Goal: Information Seeking & Learning: Understand process/instructions

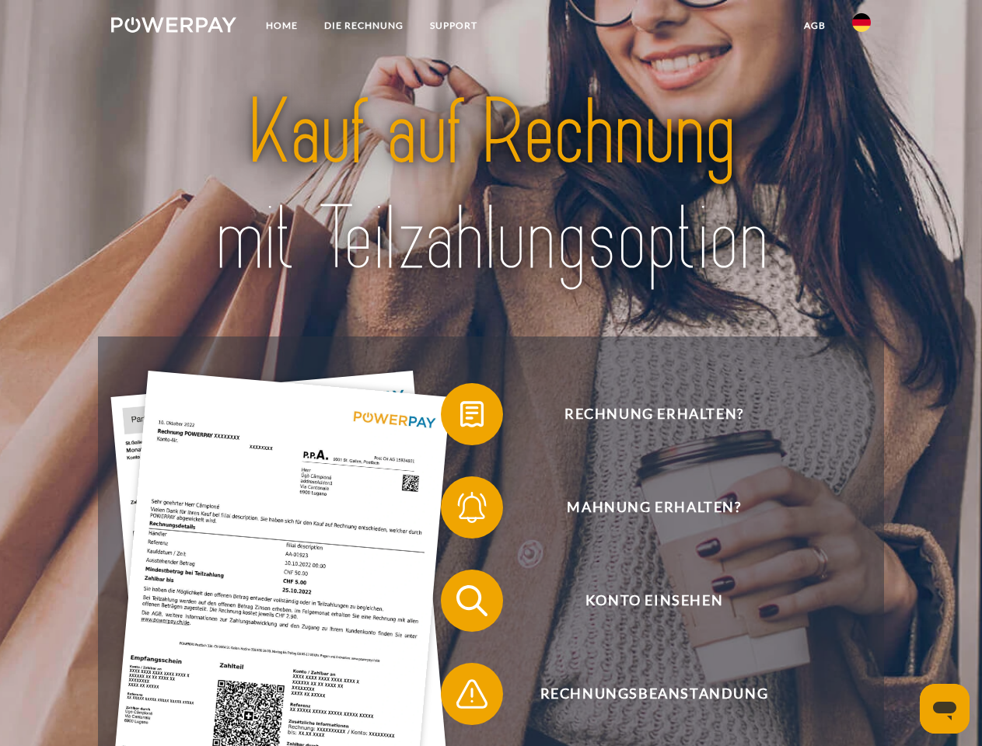
click at [173, 27] on img at bounding box center [173, 25] width 125 height 16
click at [861, 27] on img at bounding box center [861, 22] width 19 height 19
click at [814, 26] on link "agb" at bounding box center [815, 26] width 48 height 28
click at [460, 417] on span at bounding box center [449, 415] width 78 height 78
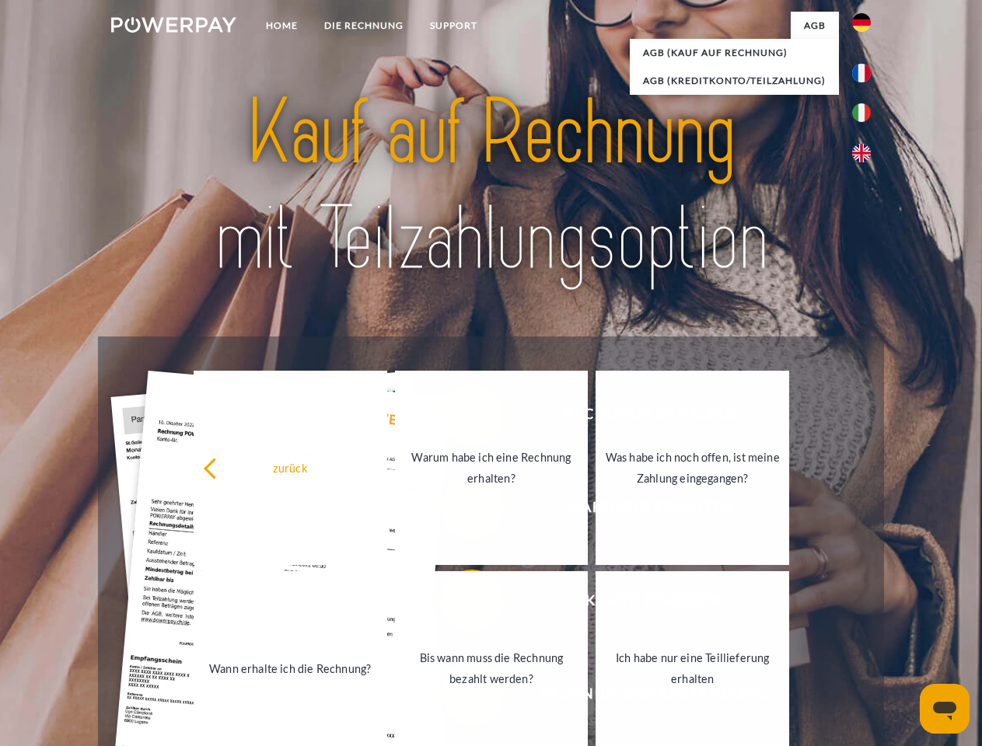
click at [460, 604] on link "Bis wann muss die Rechnung bezahlt werden?" at bounding box center [492, 668] width 194 height 194
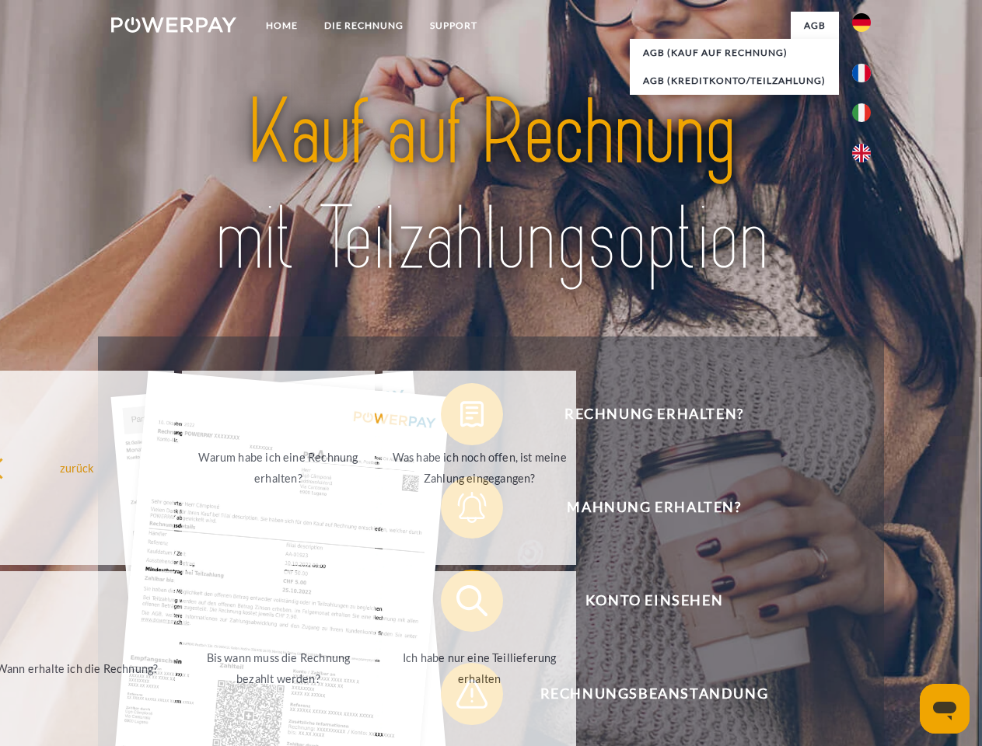
click at [460, 697] on span at bounding box center [449, 694] width 78 height 78
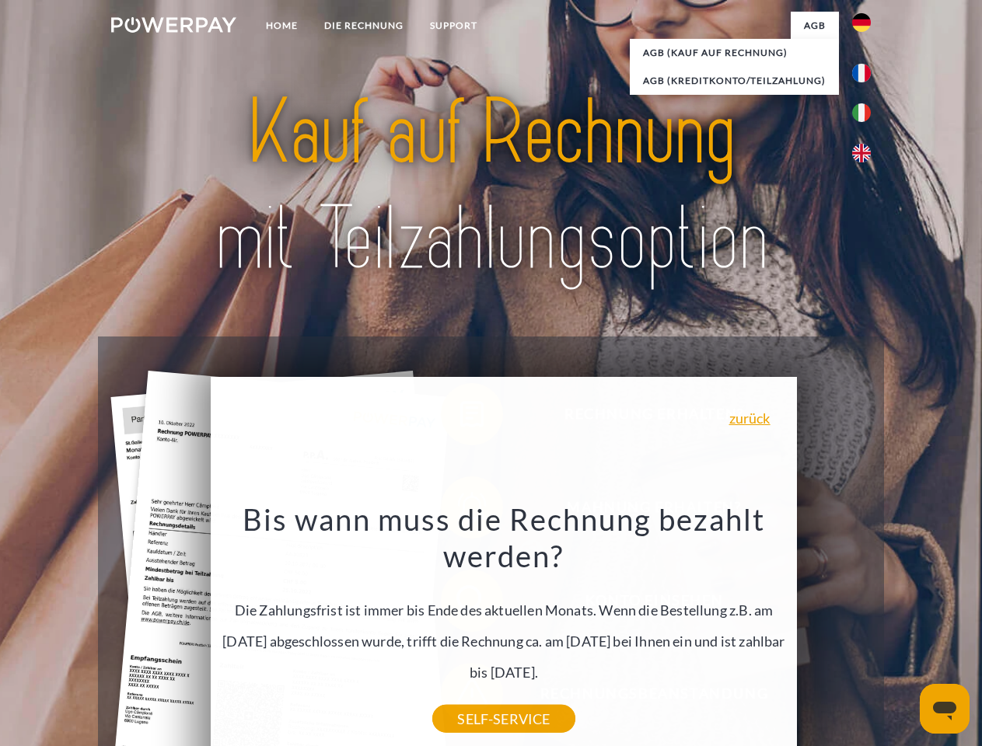
click at [945, 709] on icon "Messaging-Fenster öffnen" at bounding box center [944, 711] width 23 height 19
